Goal: Obtain resource: Download file/media

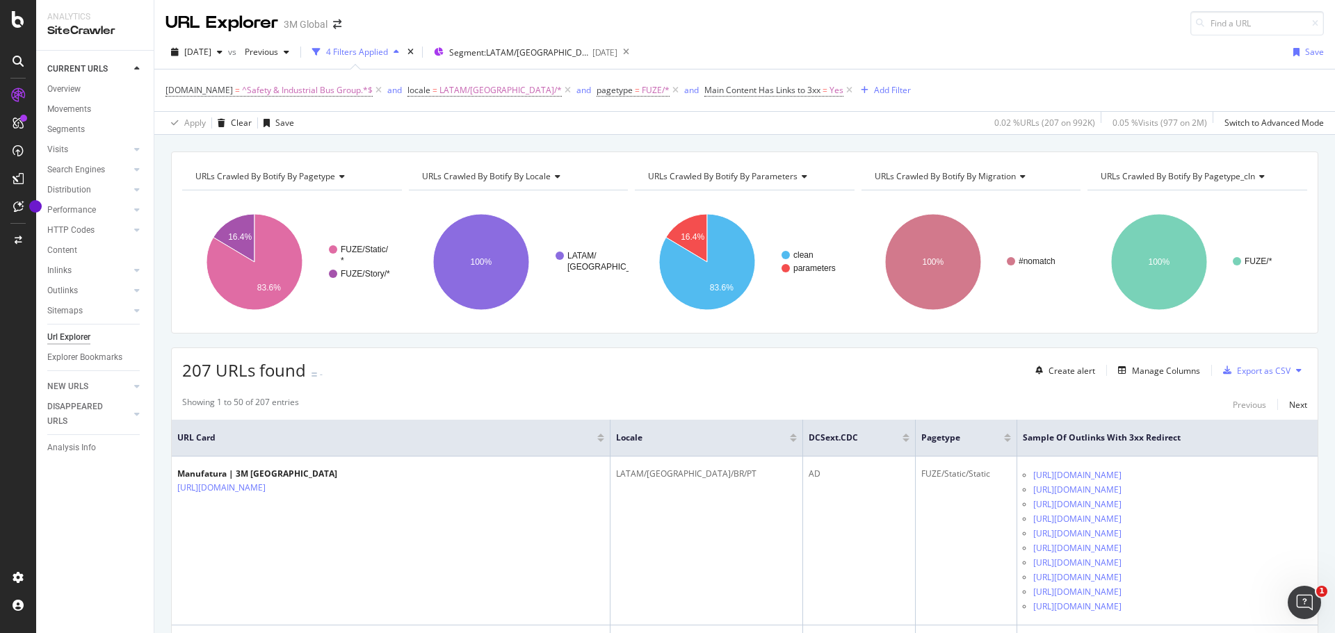
drag, startPoint x: 1326, startPoint y: 0, endPoint x: 957, endPoint y: 29, distance: 370.4
click at [957, 29] on div "URL Explorer 3M Global" at bounding box center [744, 17] width 1181 height 35
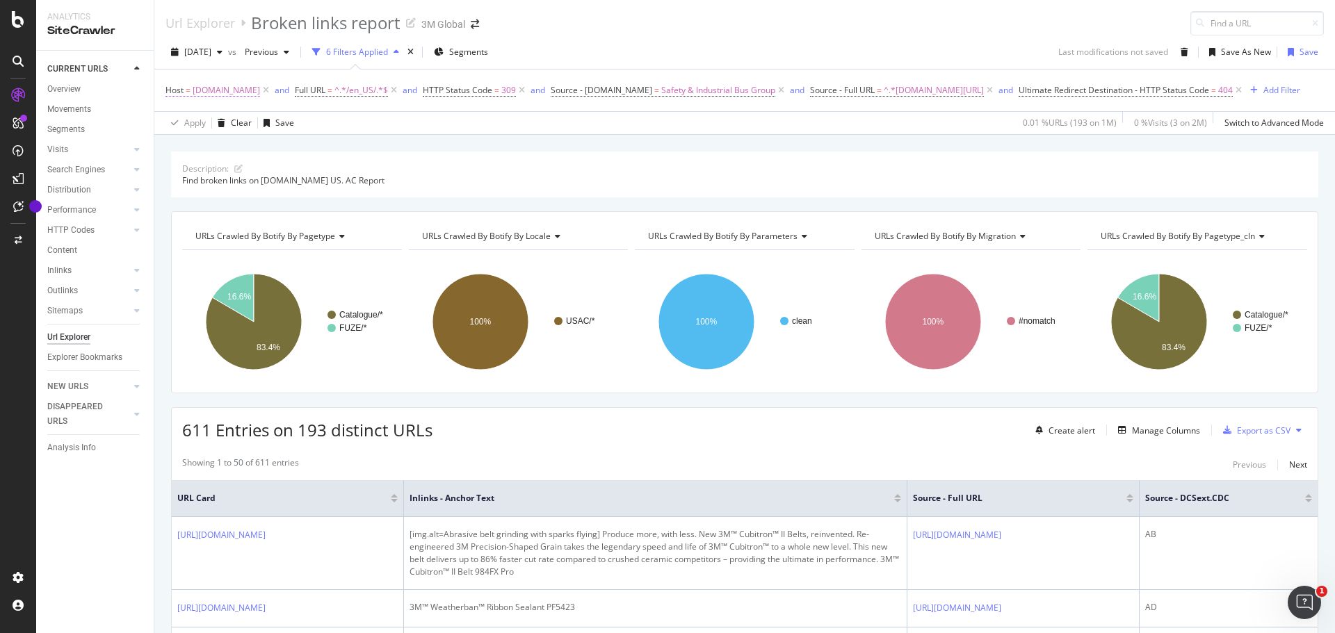
click at [260, 90] on icon at bounding box center [266, 90] width 12 height 14
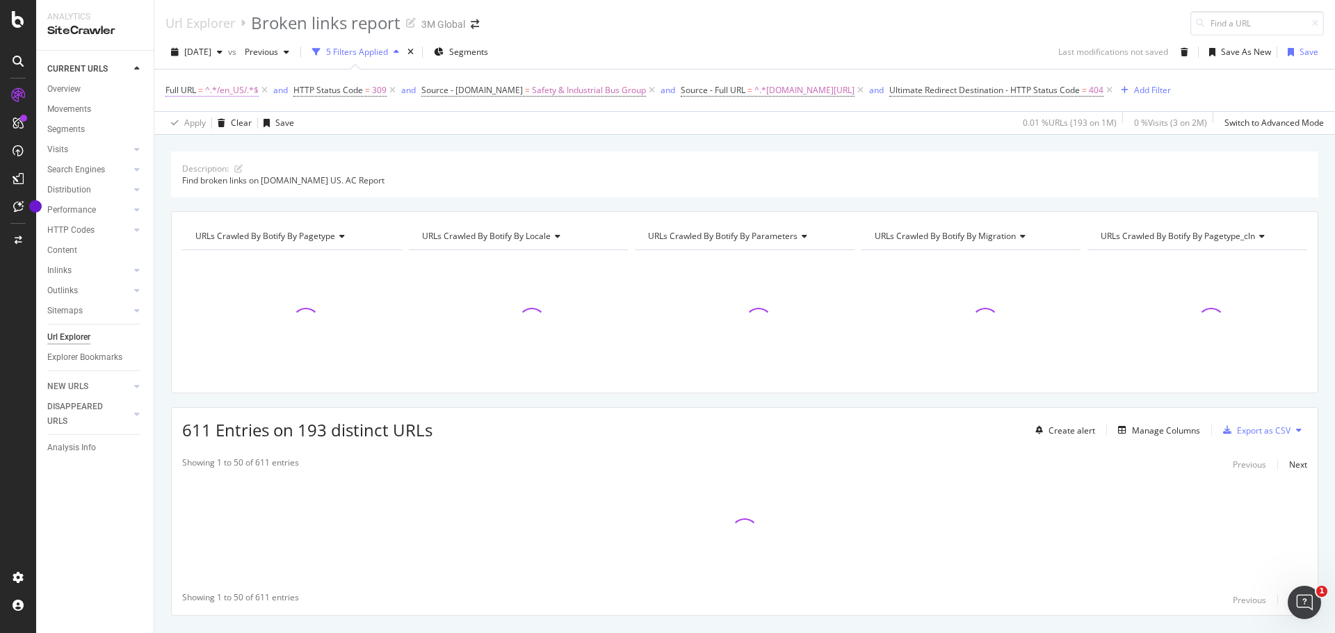
click at [233, 90] on span "^.*/en_US/.*$" at bounding box center [232, 90] width 54 height 19
click at [211, 149] on input "/en_US/" at bounding box center [243, 148] width 131 height 22
paste input "https://www.3m.com.br/3M/pt_BR/p/c/equipamento-protecao-individual/protetor-ocu…"
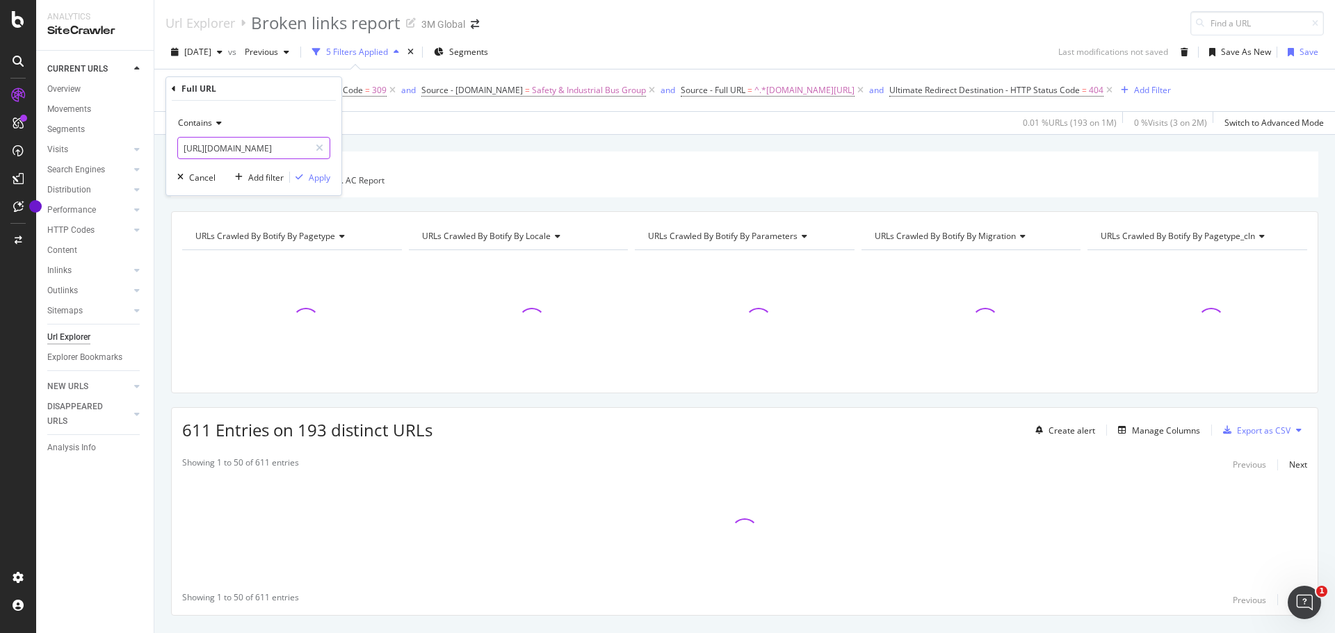
scroll to position [0, 226]
type input "https://www.3m.com.br/3M/pt_BR/p/c/equipamento-protecao-individual/protetor-ocu…"
click at [219, 122] on icon at bounding box center [217, 123] width 10 height 8
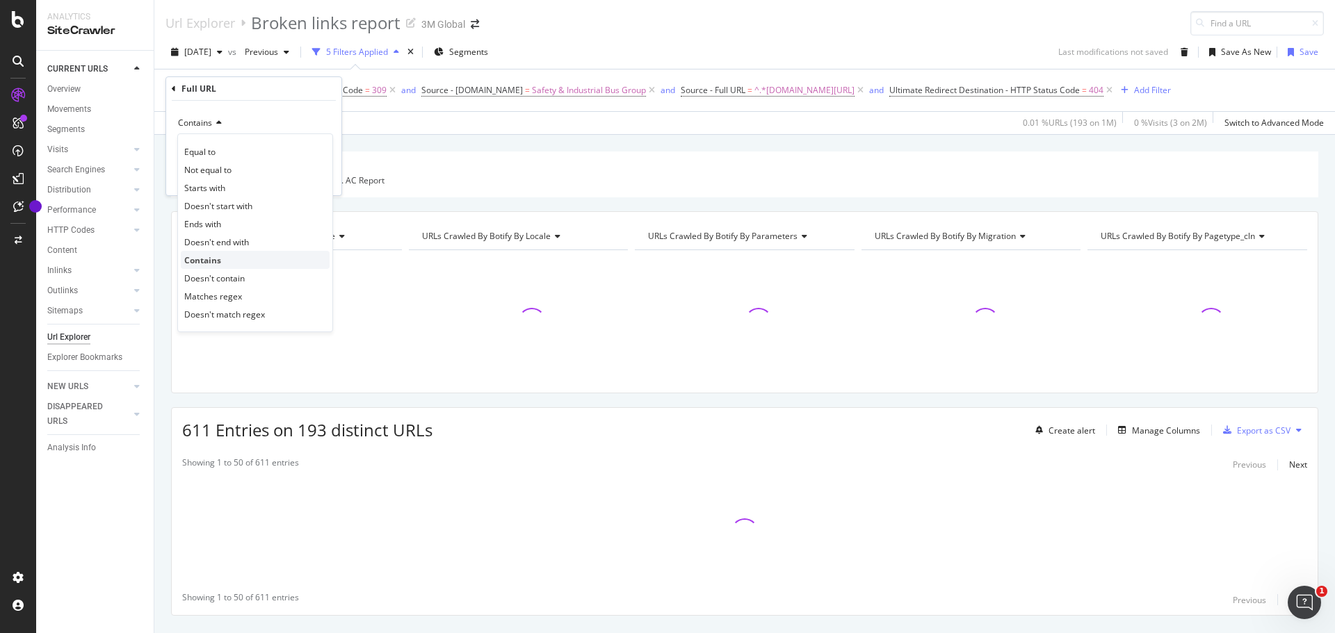
click at [219, 255] on span "Contains" at bounding box center [202, 260] width 37 height 12
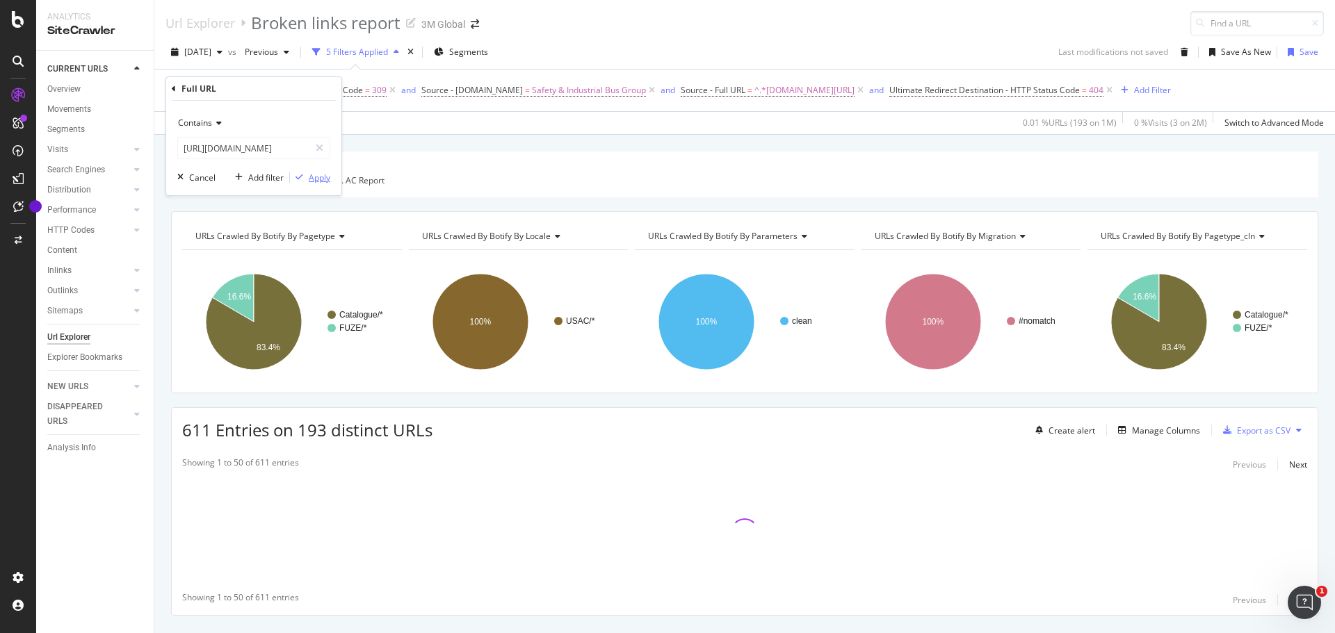
click at [318, 179] on div "Apply" at bounding box center [320, 178] width 22 height 12
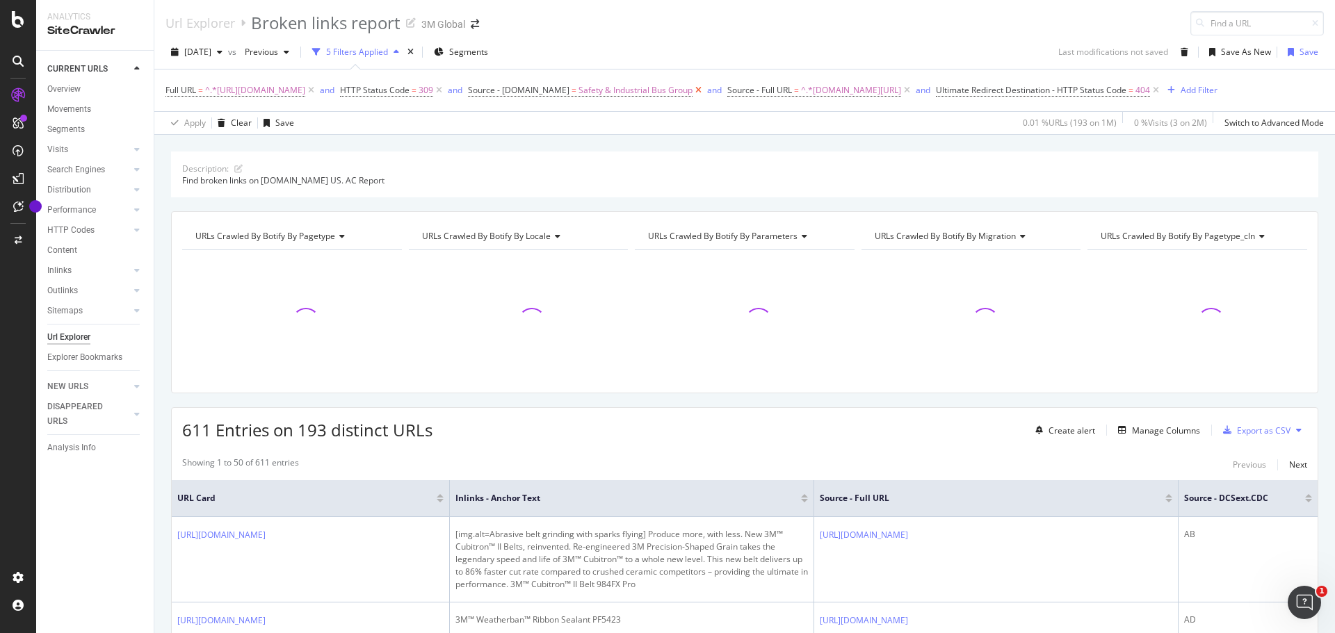
click at [704, 90] on icon at bounding box center [699, 90] width 12 height 14
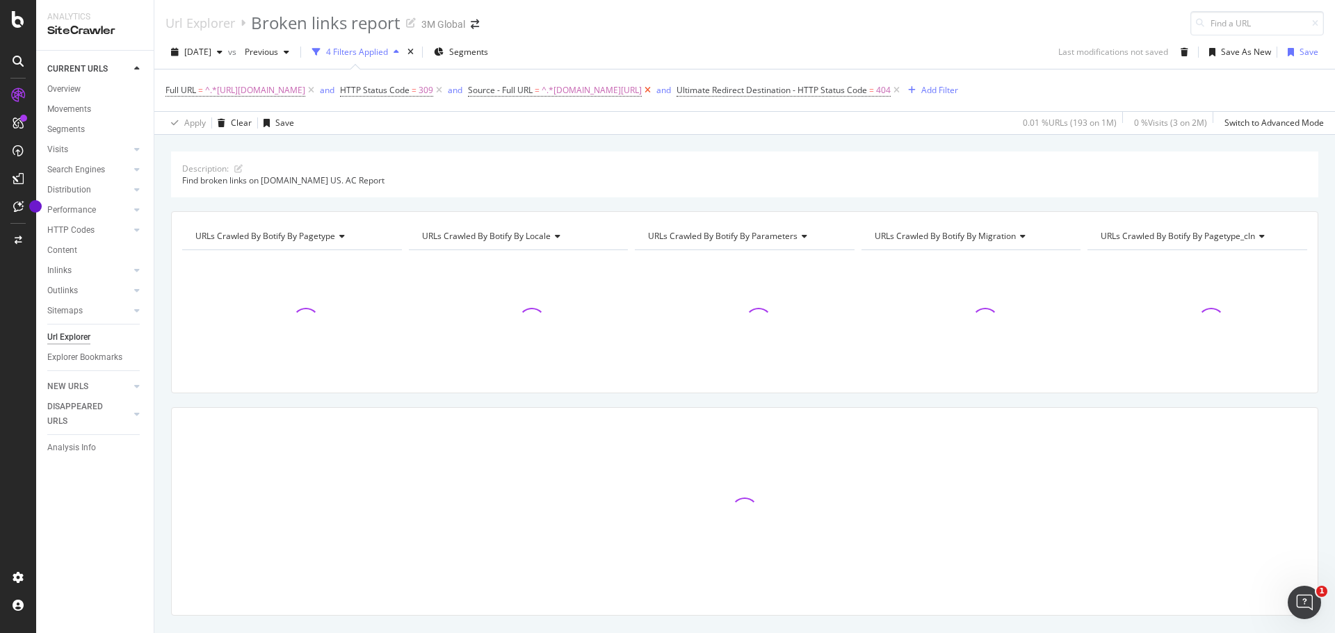
click at [654, 90] on icon at bounding box center [648, 90] width 12 height 14
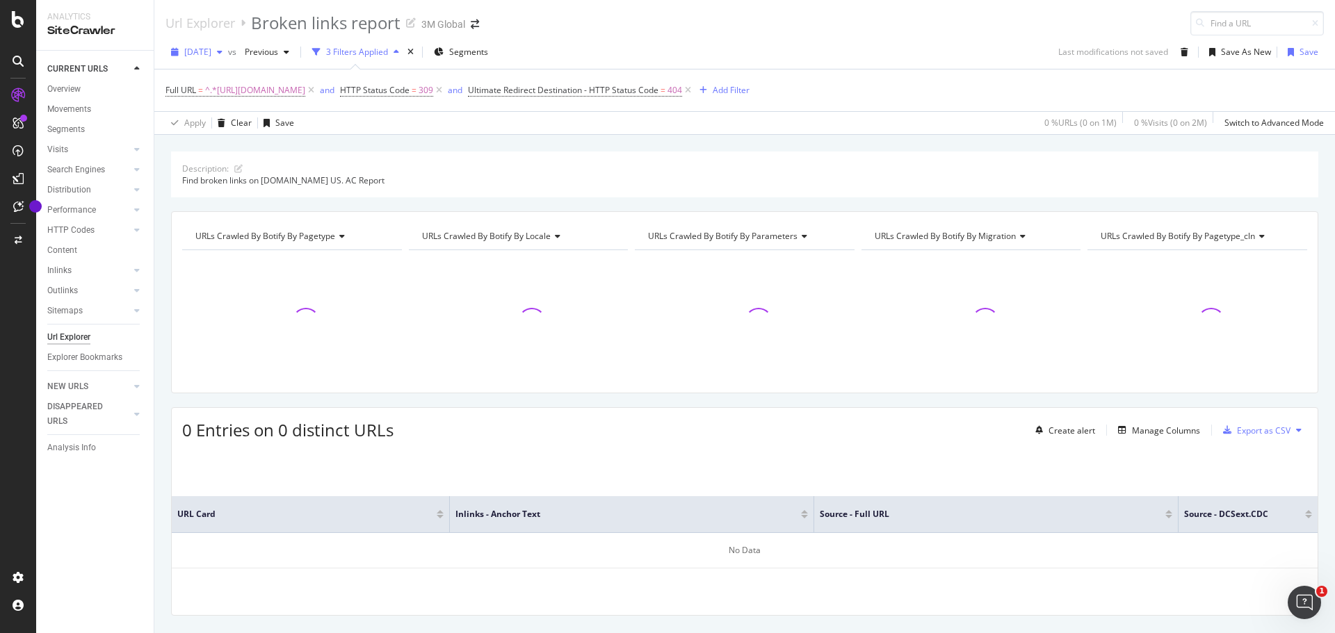
click at [223, 51] on icon "button" at bounding box center [220, 52] width 6 height 8
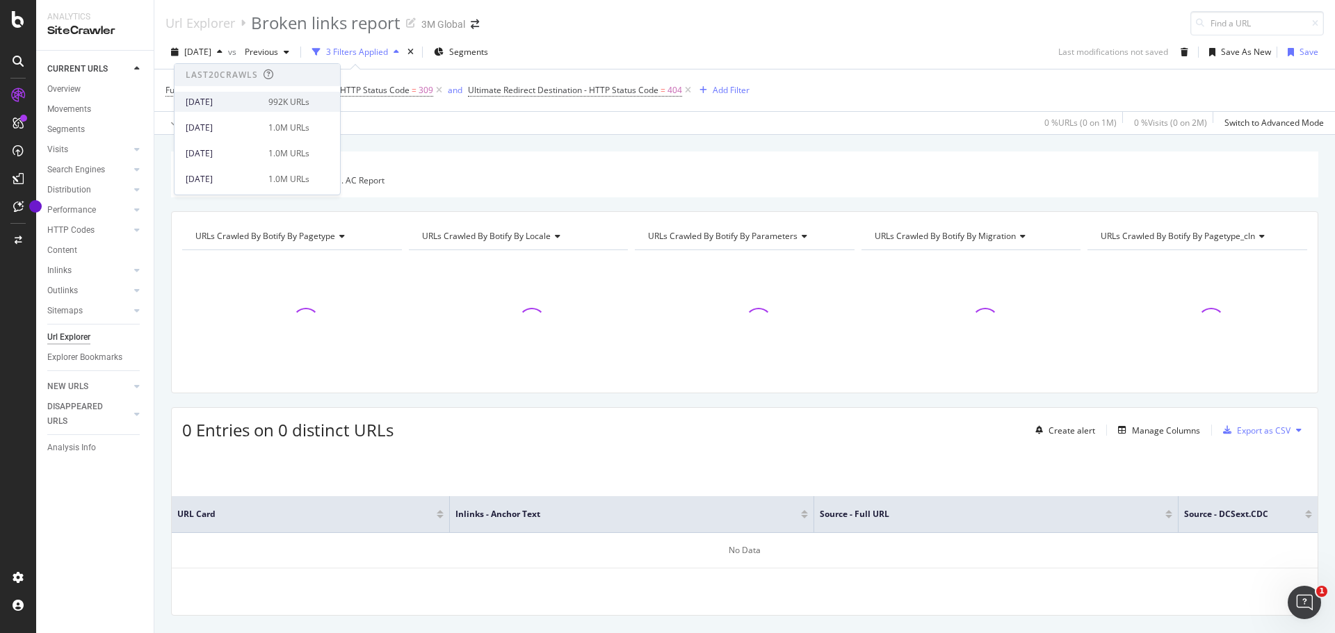
click at [209, 99] on div "[DATE]" at bounding box center [223, 102] width 74 height 13
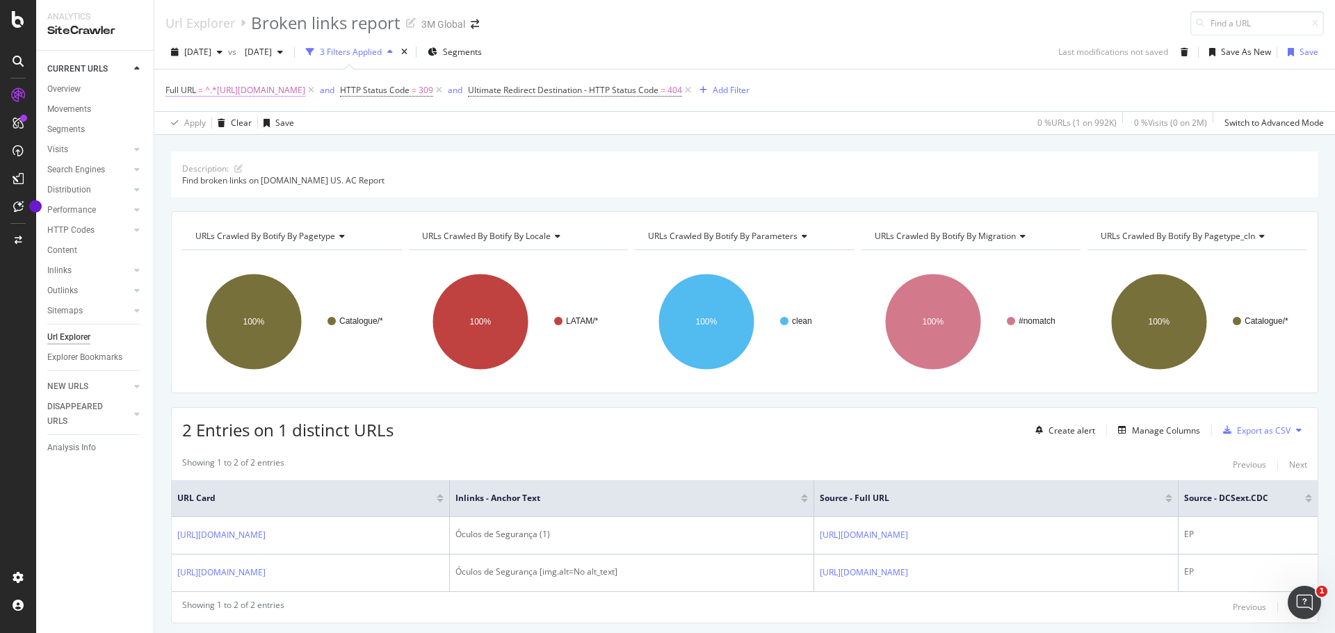
click at [305, 88] on span "^.*[URL][DOMAIN_NAME]" at bounding box center [255, 90] width 100 height 19
click at [629, 31] on div "Url Explorer Broken links report 3M Global" at bounding box center [744, 17] width 1181 height 35
click at [1248, 429] on div "Export as CSV" at bounding box center [1264, 431] width 54 height 12
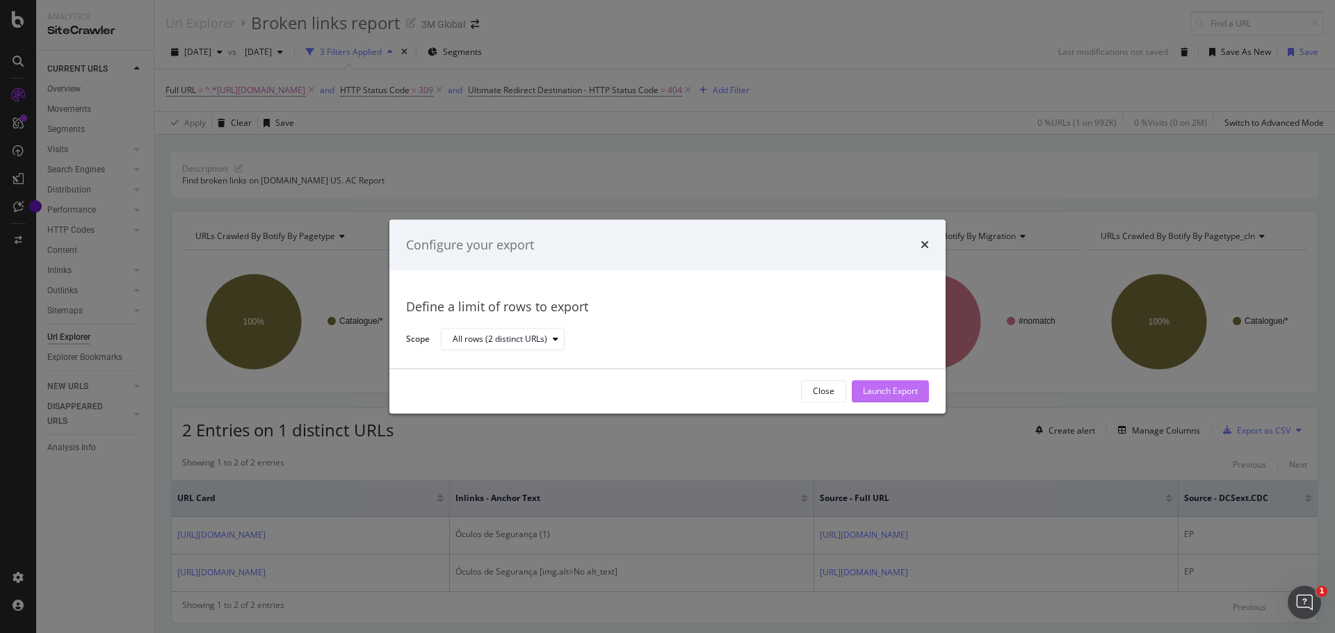
click at [897, 382] on div "Launch Export" at bounding box center [890, 391] width 55 height 21
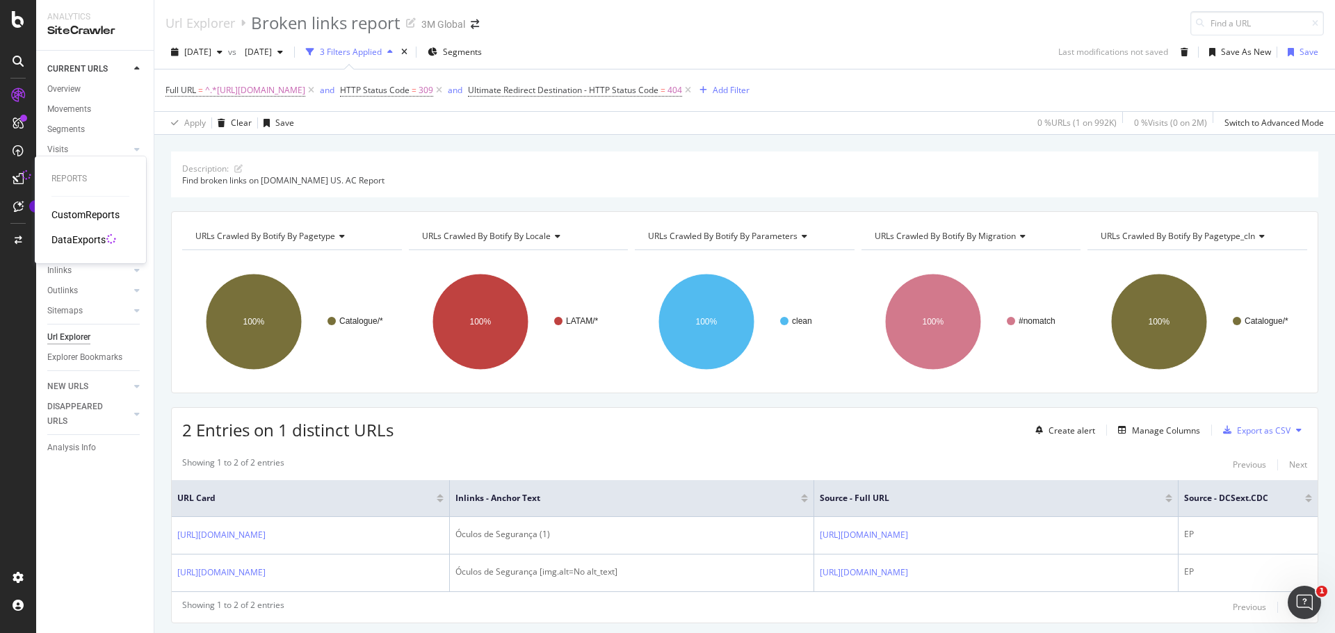
click at [70, 240] on div "DataExports" at bounding box center [78, 240] width 54 height 14
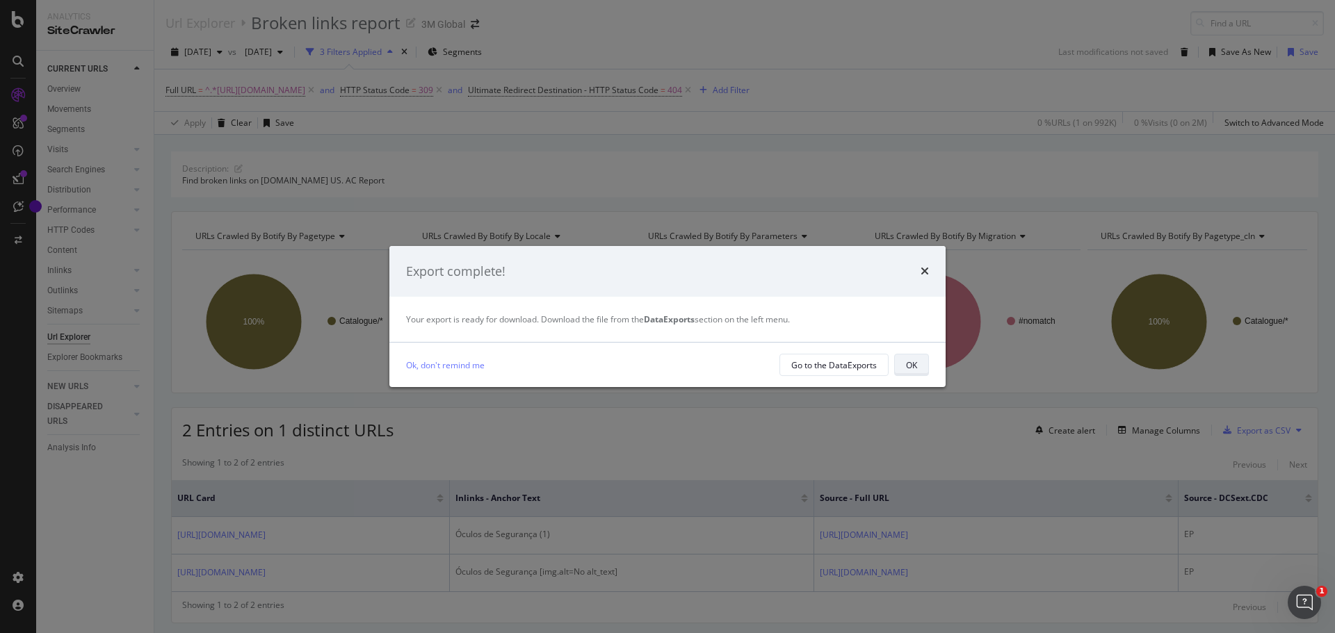
click at [907, 364] on div "OK" at bounding box center [911, 365] width 11 height 12
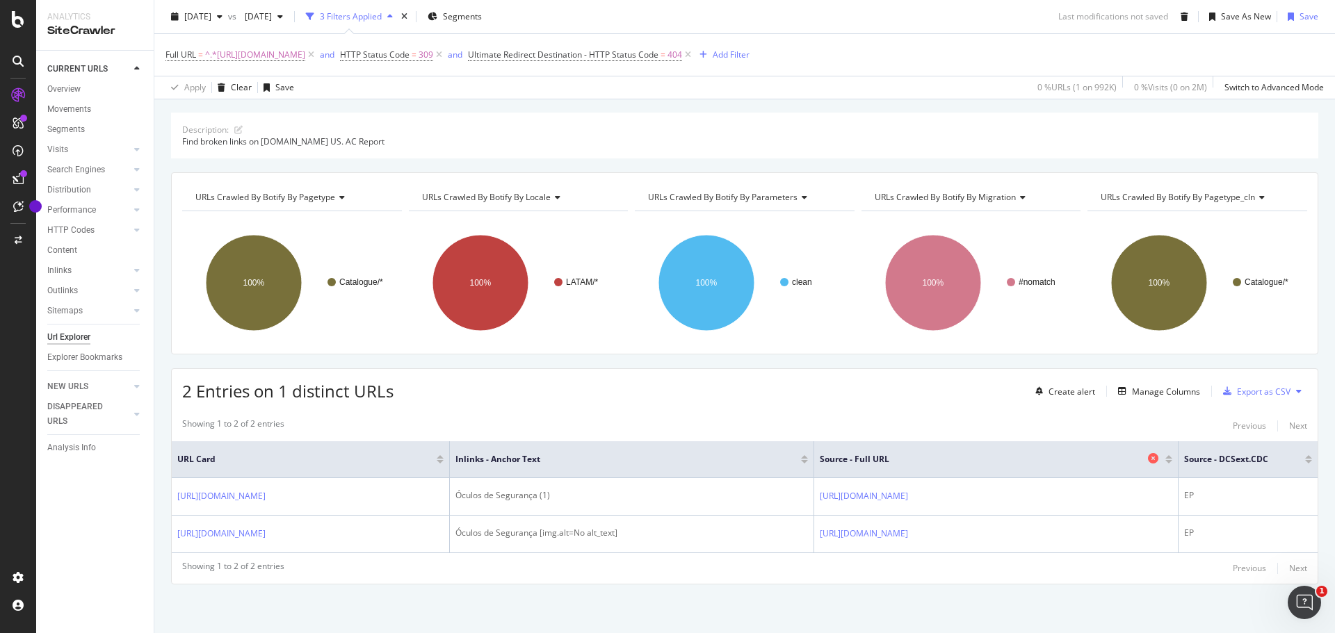
scroll to position [93, 0]
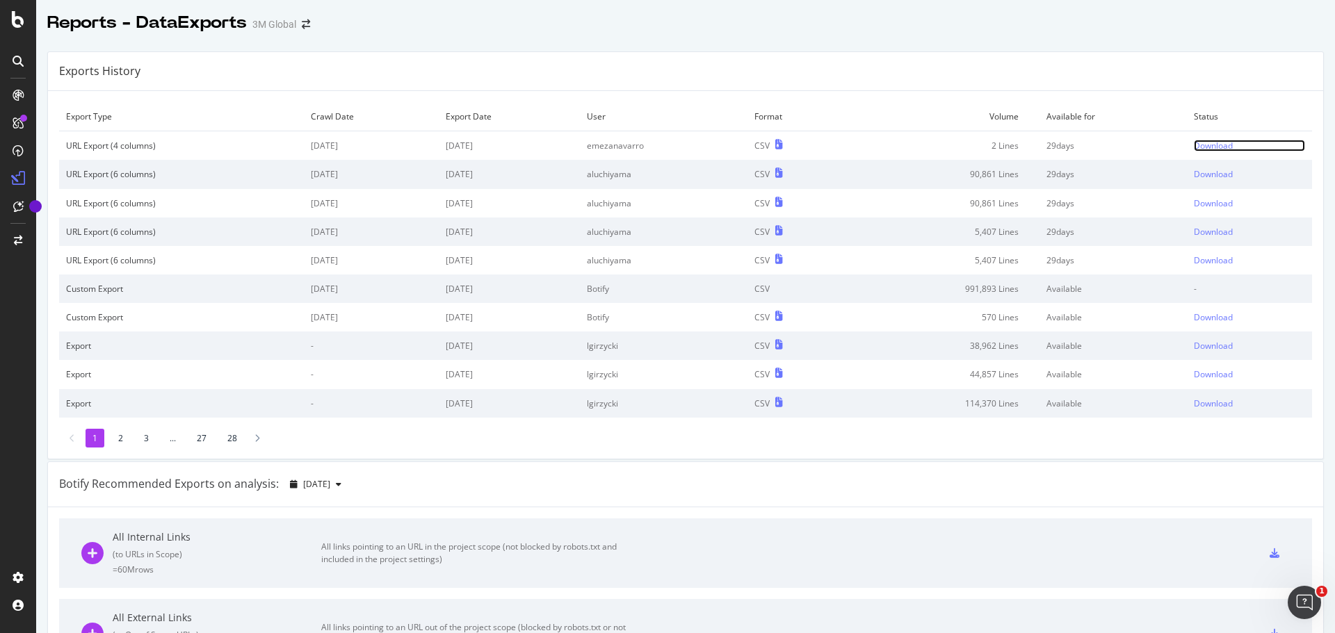
click at [1194, 144] on div "Download" at bounding box center [1213, 146] width 39 height 12
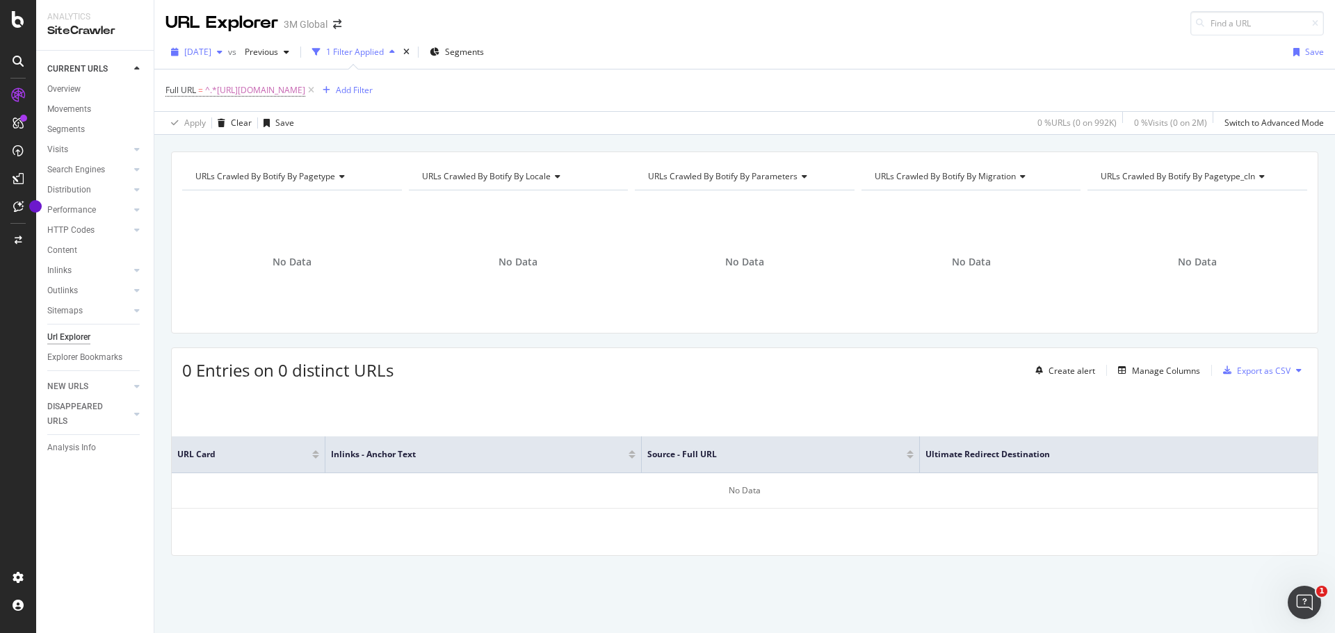
click at [223, 51] on icon "button" at bounding box center [220, 52] width 6 height 8
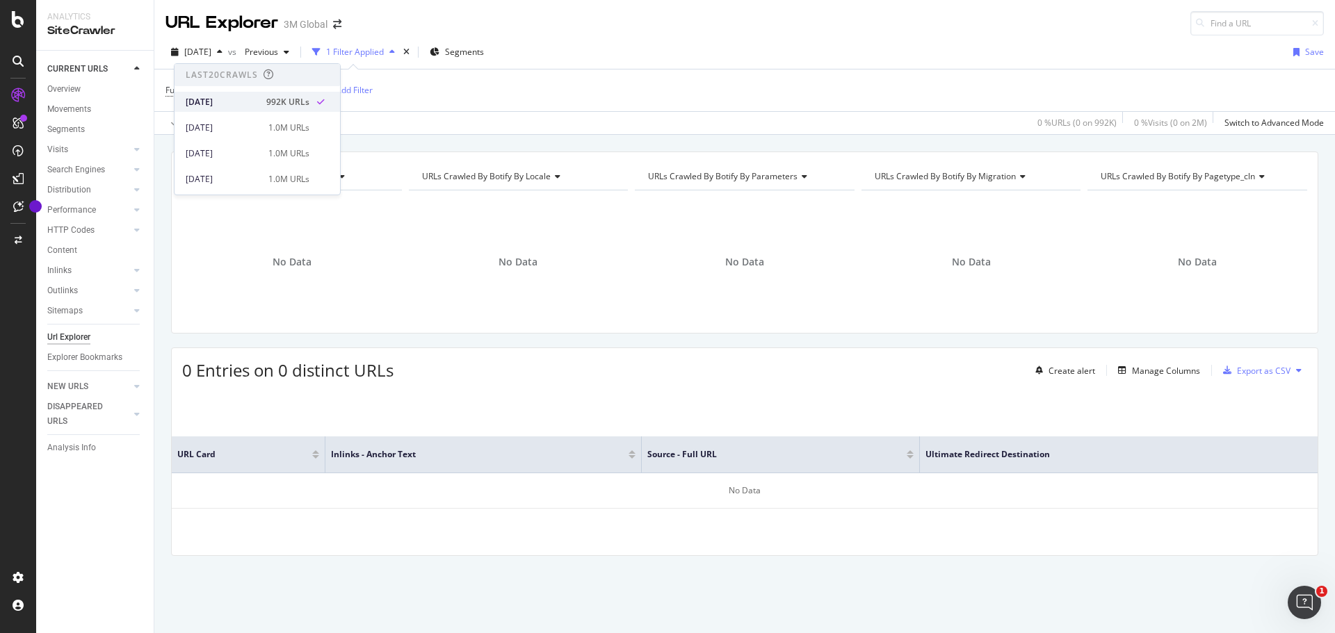
click at [219, 99] on div "[DATE]" at bounding box center [222, 102] width 72 height 13
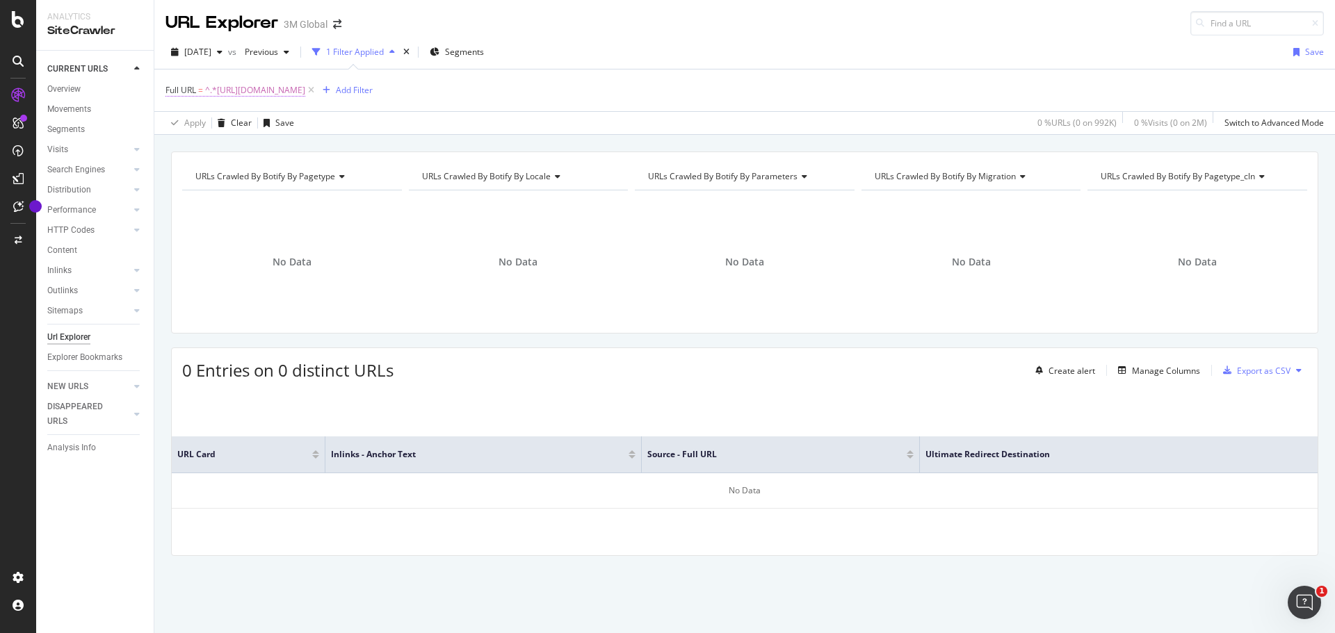
click at [304, 85] on span "^.*[URL][DOMAIN_NAME]" at bounding box center [255, 90] width 100 height 19
click at [254, 141] on input "[URL][DOMAIN_NAME]" at bounding box center [243, 148] width 131 height 22
paste input "[URL][DOMAIN_NAME]"
type input "[URL][DOMAIN_NAME]"
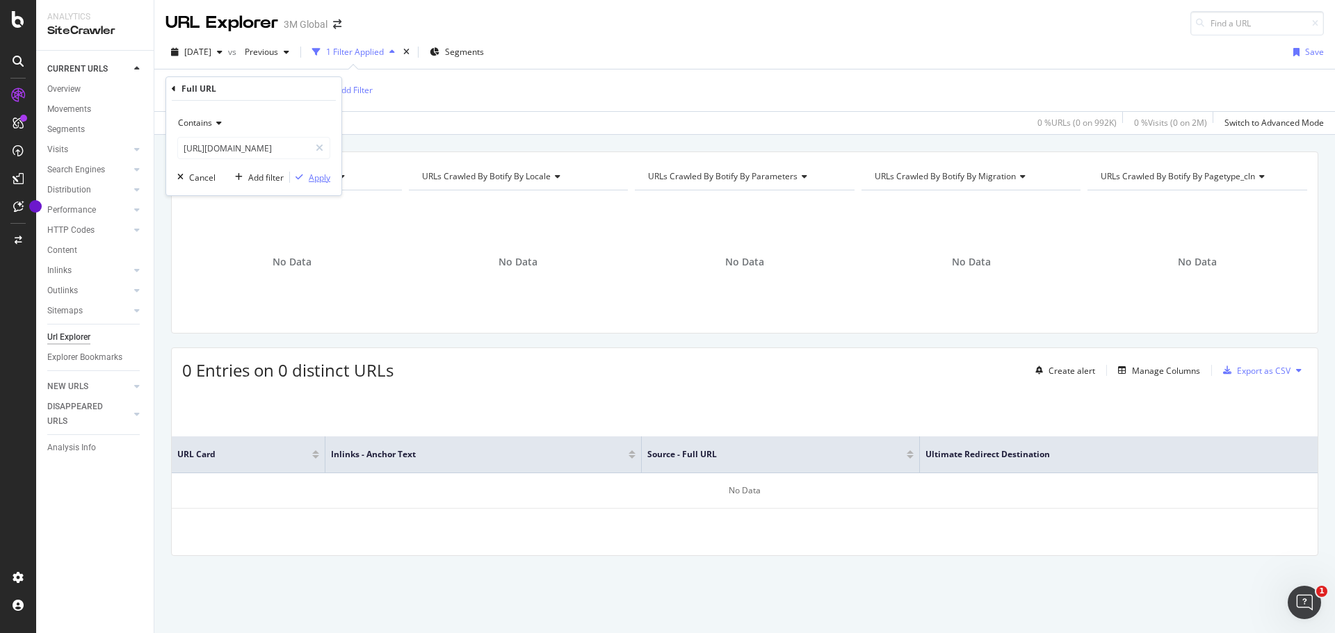
scroll to position [0, 0]
click at [315, 175] on div "Apply" at bounding box center [320, 178] width 22 height 12
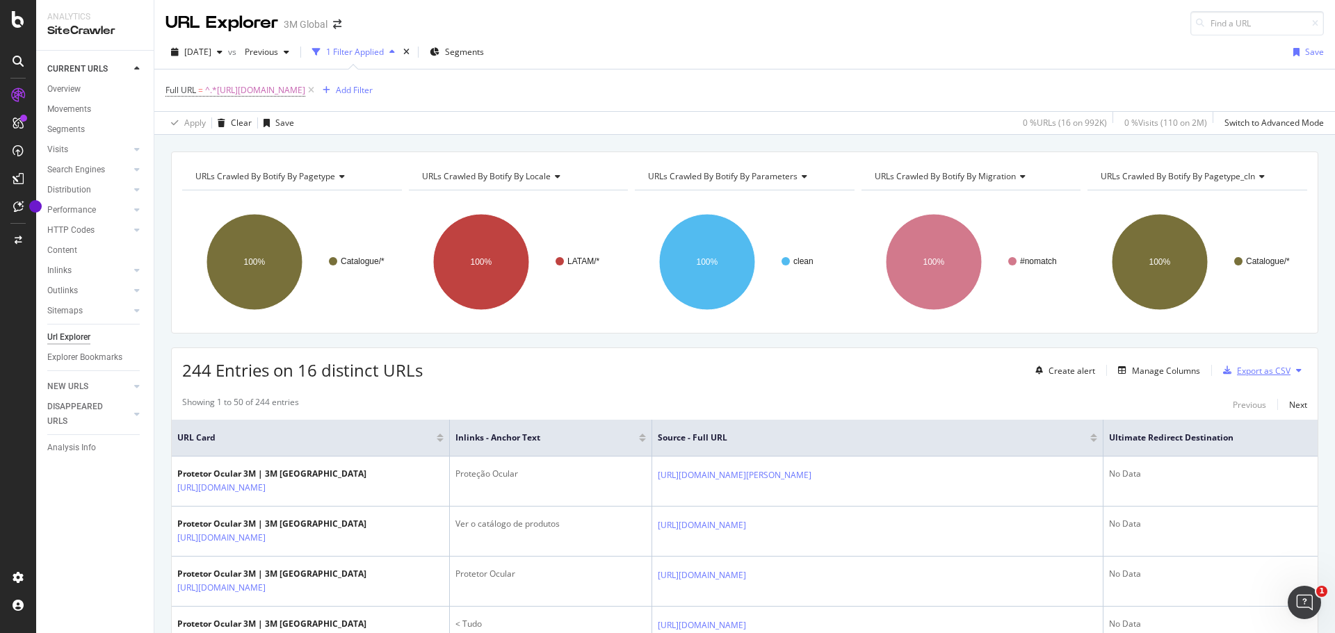
click at [1245, 370] on div "Export as CSV" at bounding box center [1264, 371] width 54 height 12
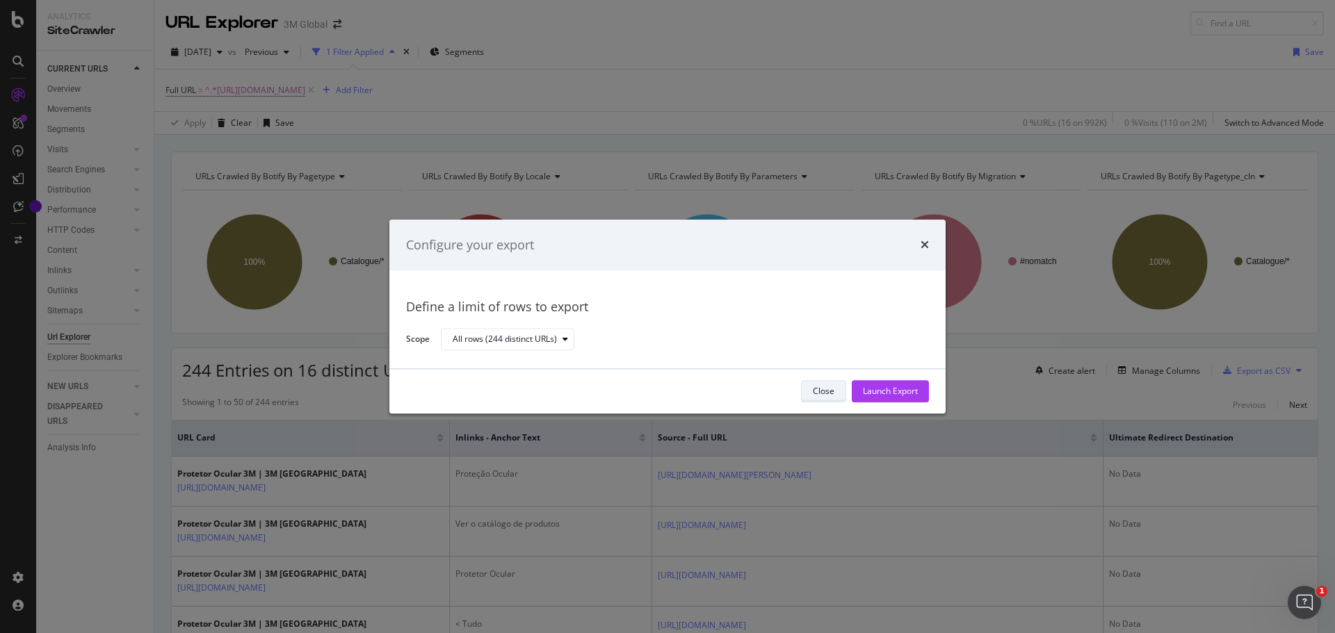
click at [825, 386] on div "Close" at bounding box center [824, 392] width 22 height 12
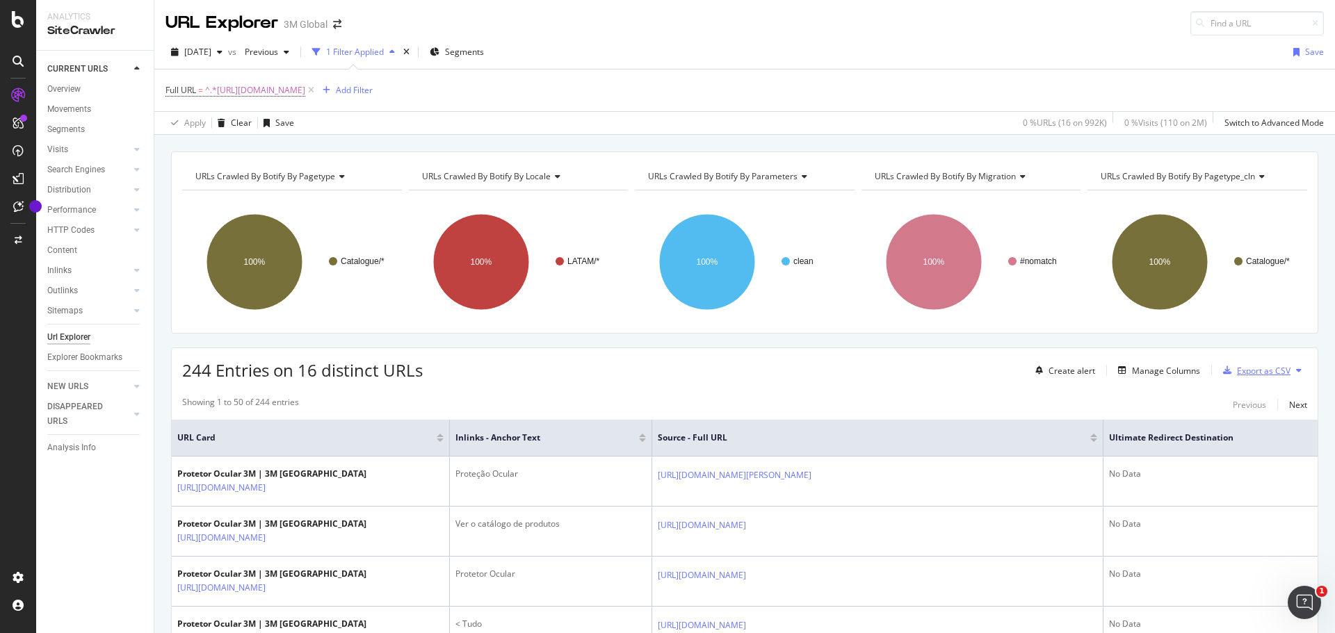
click at [1254, 370] on div "Export as CSV" at bounding box center [1264, 371] width 54 height 12
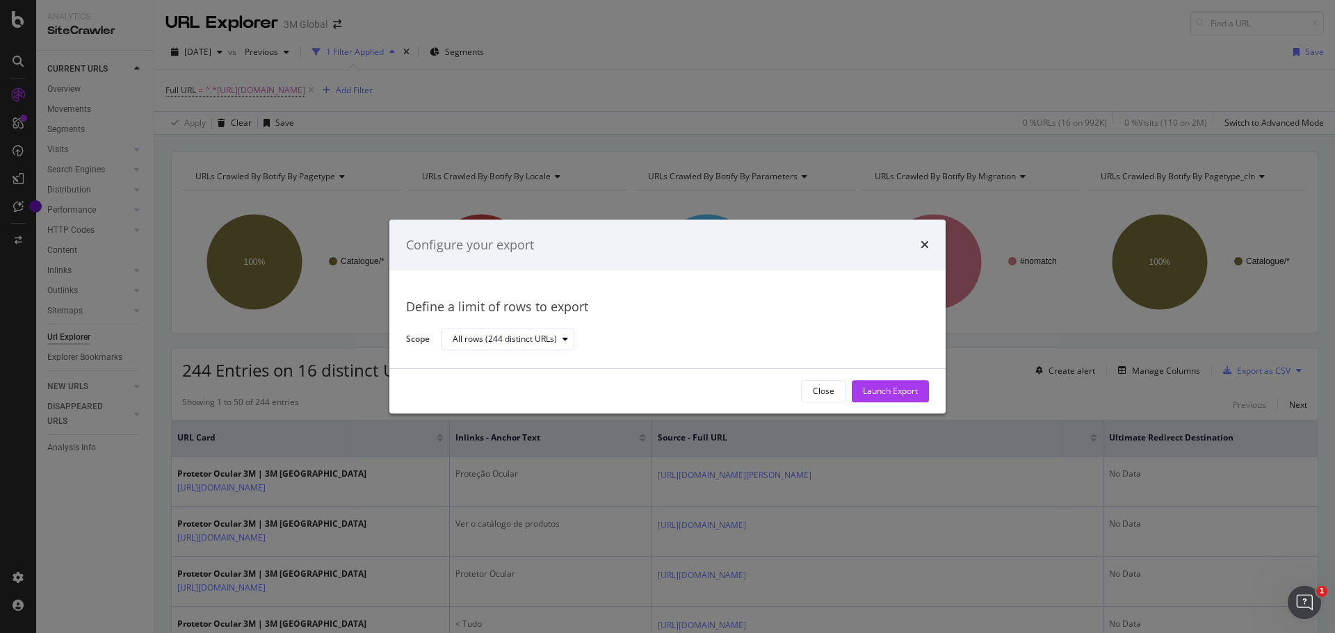
click at [875, 393] on div "Launch Export" at bounding box center [890, 392] width 55 height 12
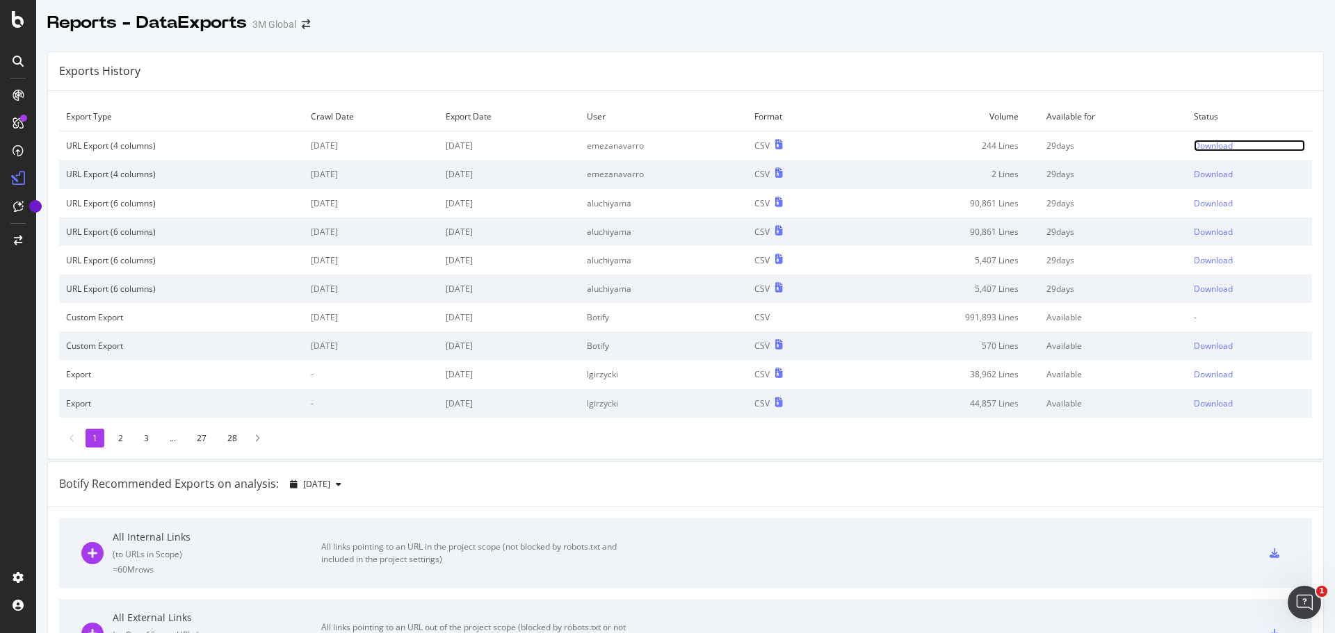
click at [1194, 147] on div "Download" at bounding box center [1213, 146] width 39 height 12
